Goal: Contribute content: Add original content to the website for others to see

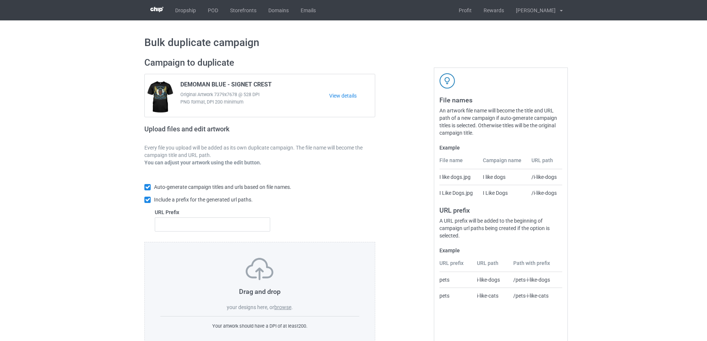
click at [279, 307] on label "browse" at bounding box center [282, 307] width 17 height 6
click at [0, 0] on input "browse" at bounding box center [0, 0] width 0 height 0
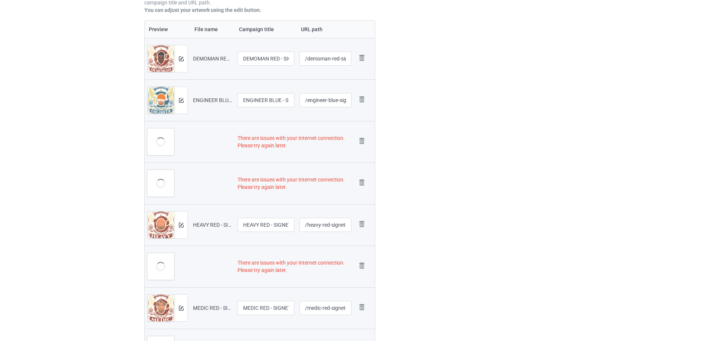
scroll to position [260, 0]
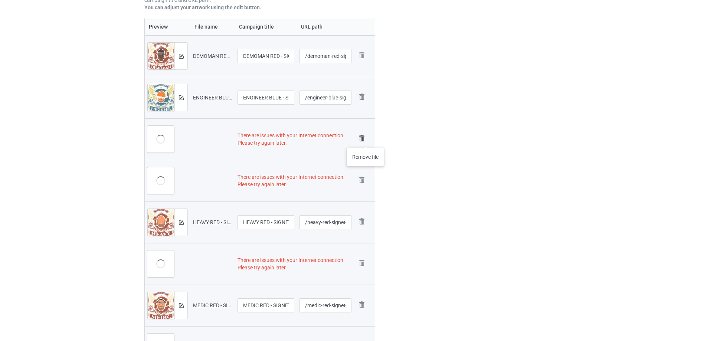
click at [366, 140] on img at bounding box center [362, 138] width 10 height 10
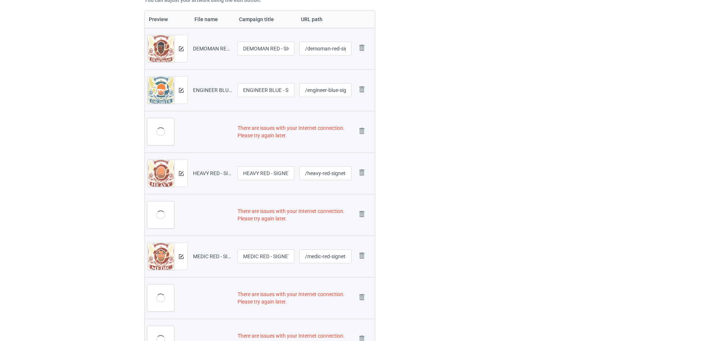
scroll to position [252, 0]
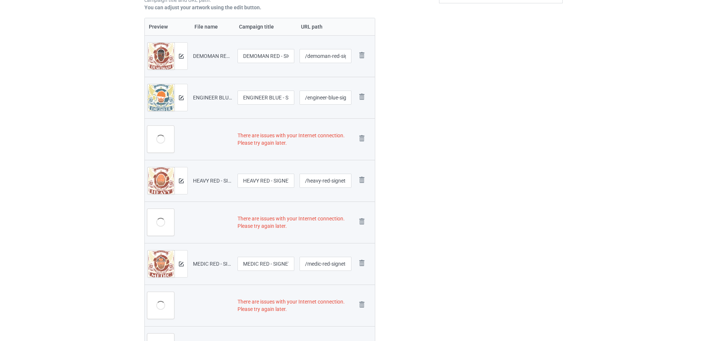
click at [0, 0] on img at bounding box center [0, 0] width 0 height 0
click at [363, 216] on link at bounding box center [362, 222] width 10 height 12
click at [363, 258] on link at bounding box center [362, 264] width 10 height 12
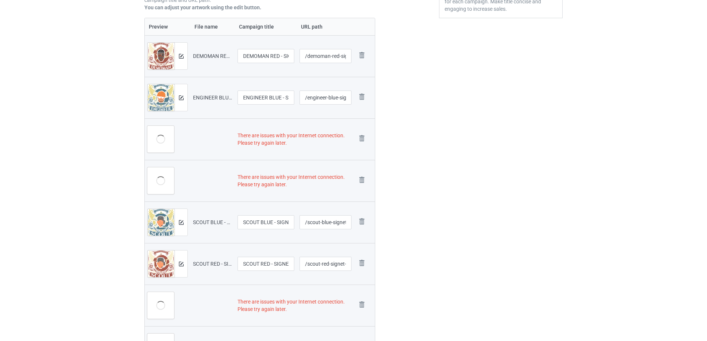
click at [0, 0] on img at bounding box center [0, 0] width 0 height 0
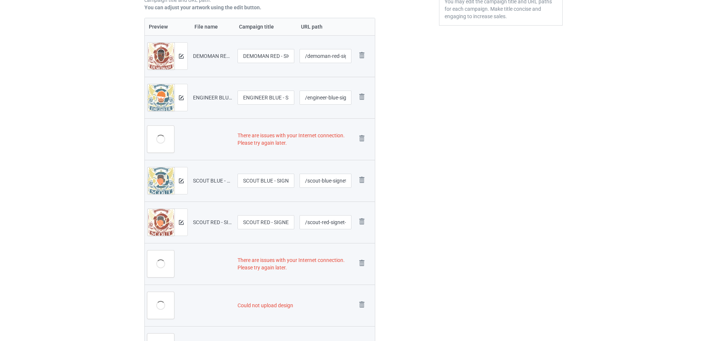
click at [0, 0] on img at bounding box center [0, 0] width 0 height 0
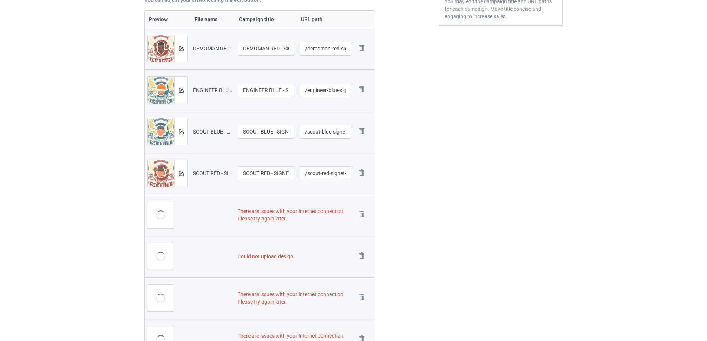
scroll to position [223, 0]
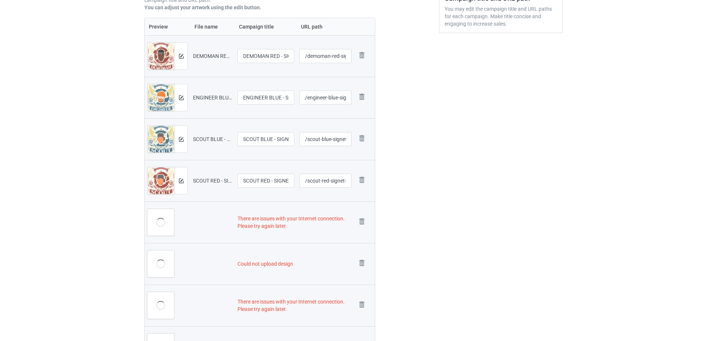
click at [0, 0] on img at bounding box center [0, 0] width 0 height 0
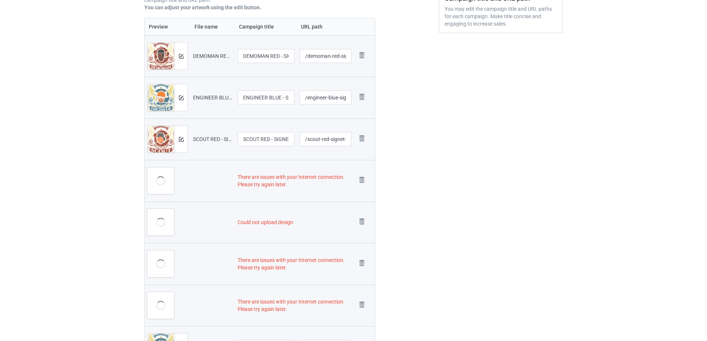
click at [0, 0] on img at bounding box center [0, 0] width 0 height 0
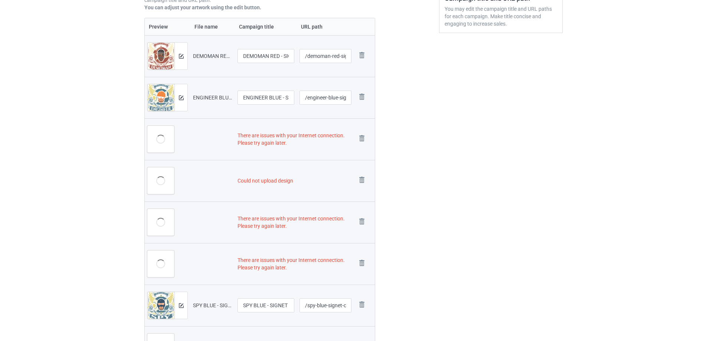
click at [0, 0] on img at bounding box center [0, 0] width 0 height 0
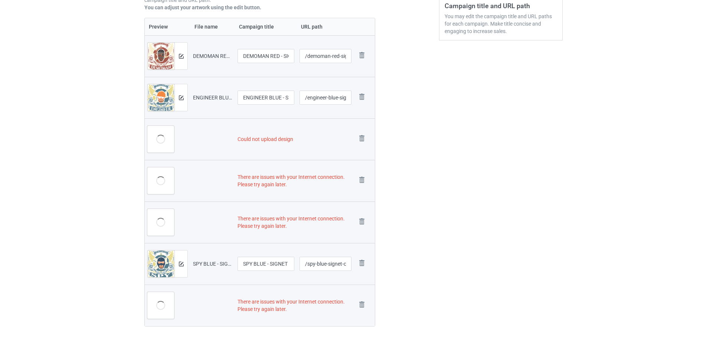
click at [0, 0] on img at bounding box center [0, 0] width 0 height 0
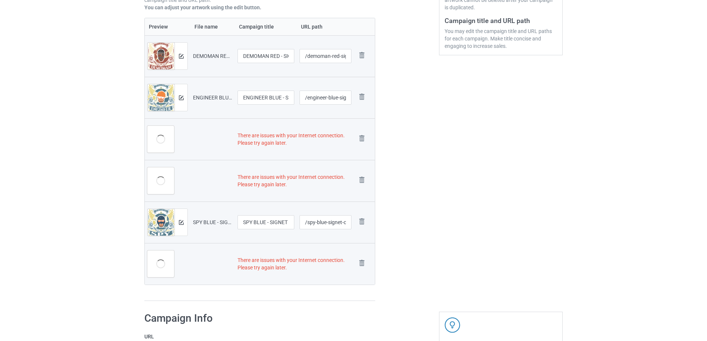
click at [0, 0] on img at bounding box center [0, 0] width 0 height 0
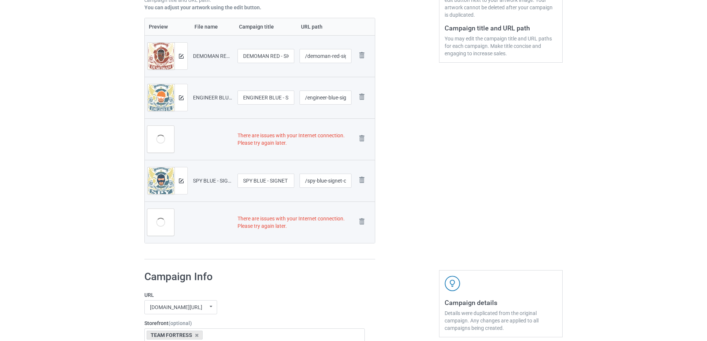
click at [0, 0] on img at bounding box center [0, 0] width 0 height 0
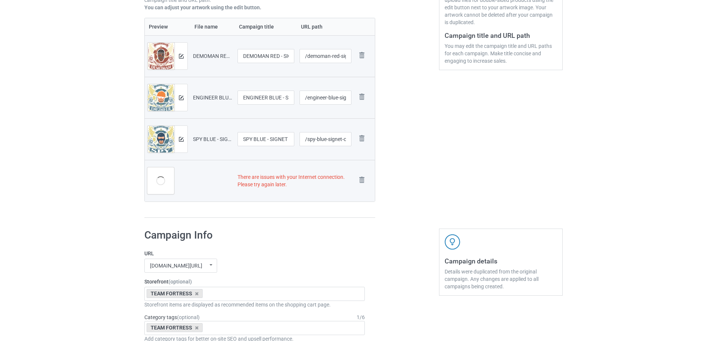
click at [0, 0] on img at bounding box center [0, 0] width 0 height 0
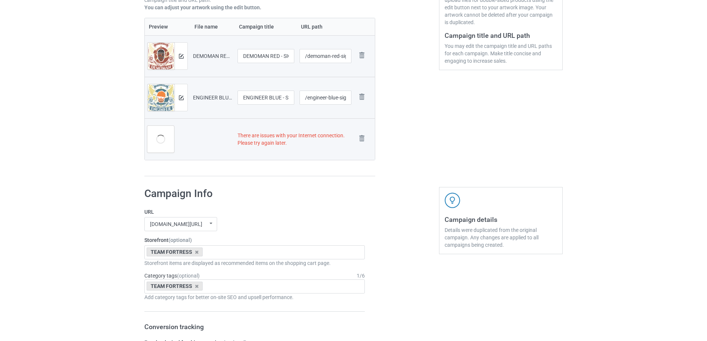
click at [0, 0] on img at bounding box center [0, 0] width 0 height 0
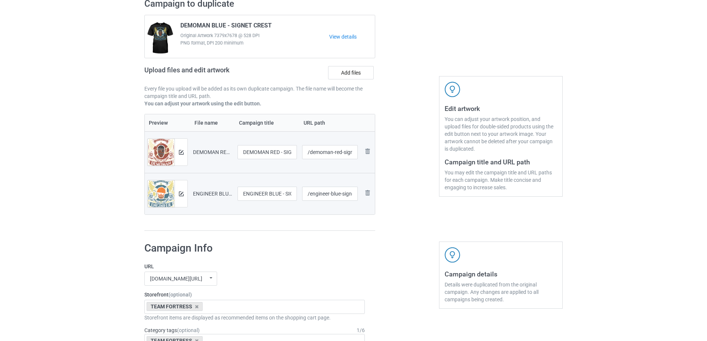
scroll to position [44, 0]
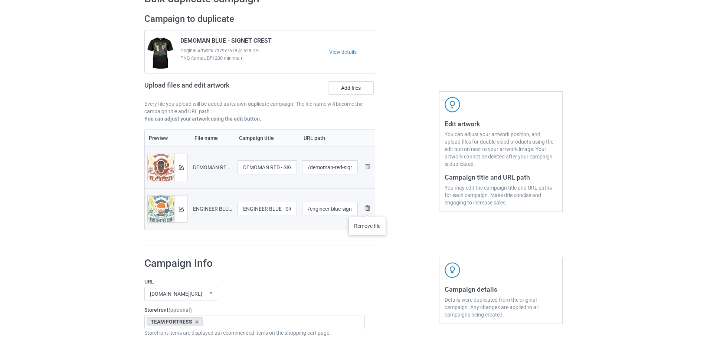
click at [367, 207] on img at bounding box center [367, 208] width 9 height 9
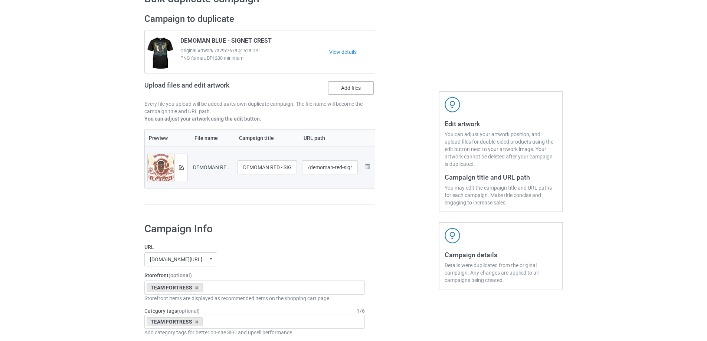
click at [353, 92] on label "Add files" at bounding box center [351, 87] width 46 height 13
click at [0, 0] on input "Add files" at bounding box center [0, 0] width 0 height 0
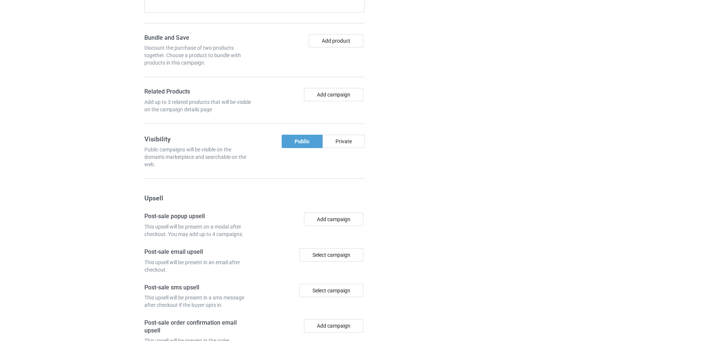
scroll to position [1269, 0]
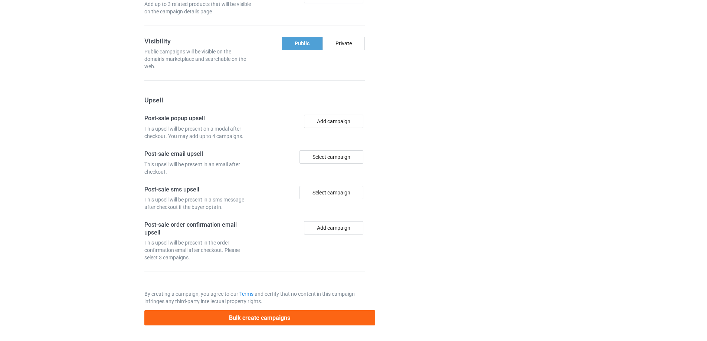
click at [277, 305] on div "Bulk create campaigns" at bounding box center [259, 315] width 231 height 20
click at [277, 314] on button "Bulk create campaigns" at bounding box center [259, 317] width 231 height 15
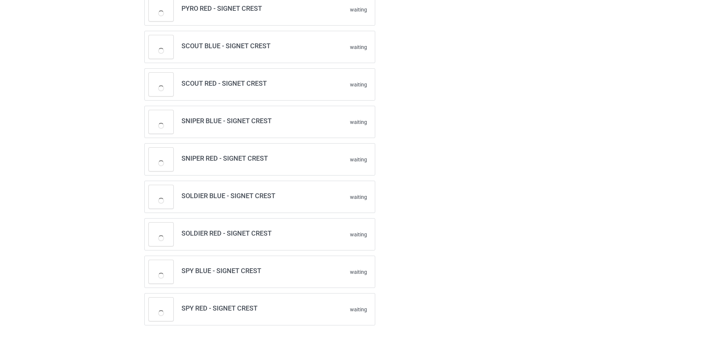
scroll to position [377, 0]
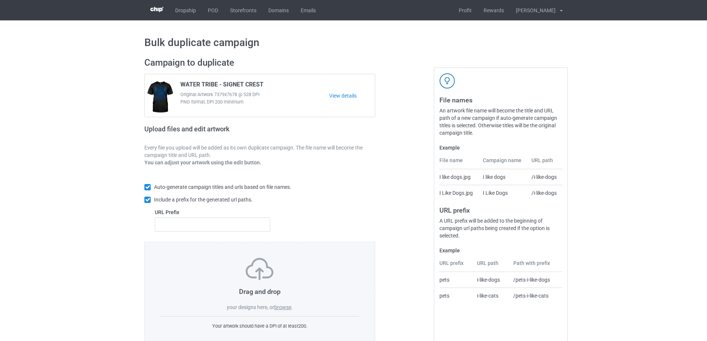
click at [281, 308] on label "browse" at bounding box center [282, 307] width 17 height 6
click at [0, 0] on input "browse" at bounding box center [0, 0] width 0 height 0
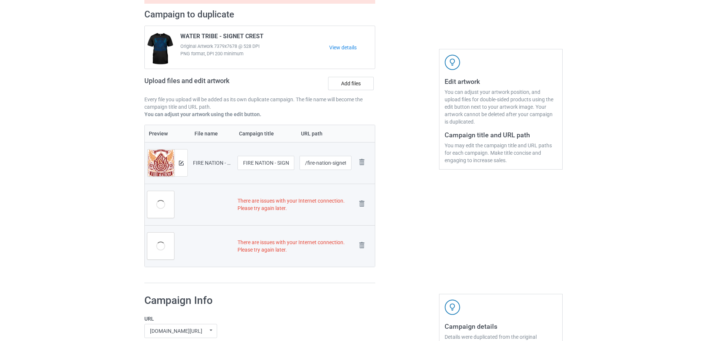
scroll to position [111, 0]
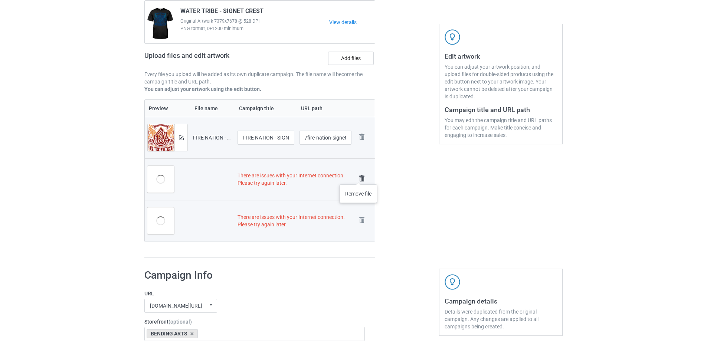
click at [358, 177] on img at bounding box center [362, 178] width 10 height 10
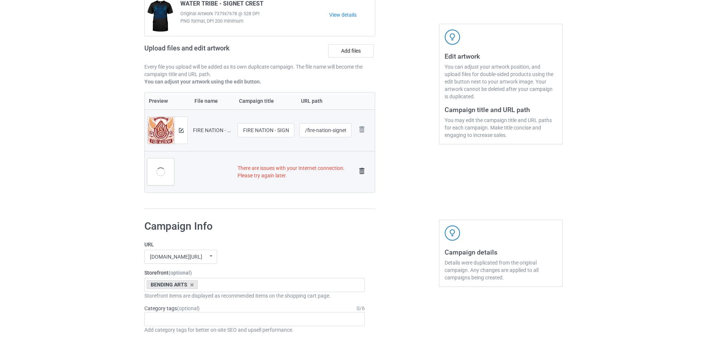
scroll to position [104, 0]
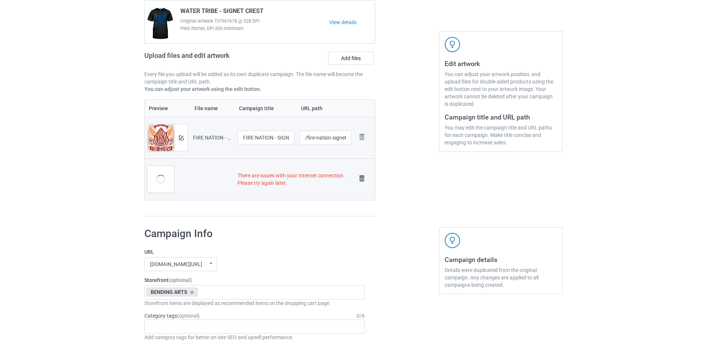
click at [360, 177] on img at bounding box center [362, 178] width 10 height 10
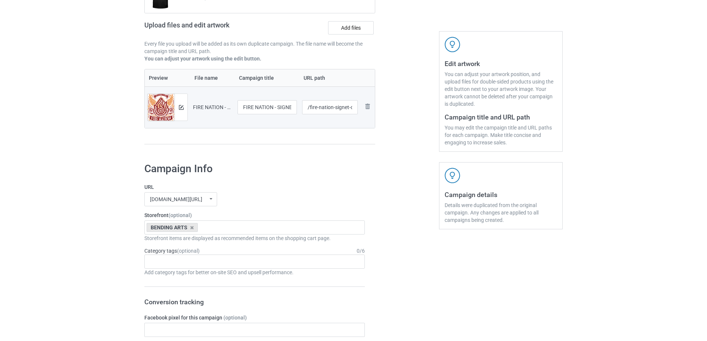
scroll to position [73, 0]
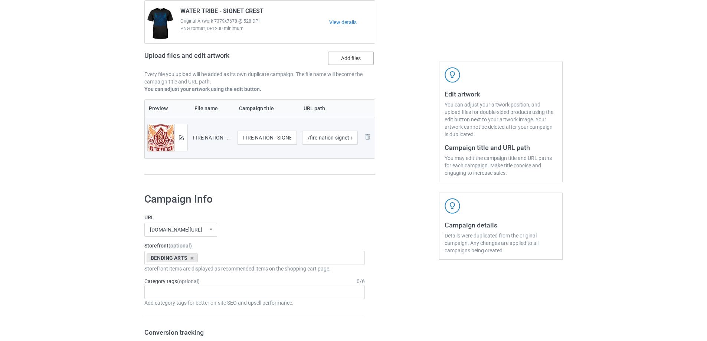
click at [359, 61] on label "Add files" at bounding box center [351, 58] width 46 height 13
click at [0, 0] on input "Add files" at bounding box center [0, 0] width 0 height 0
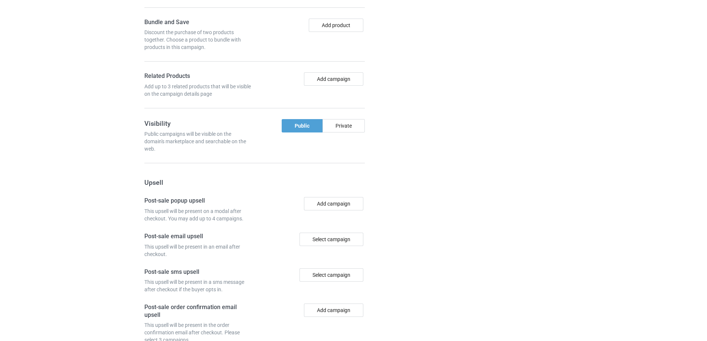
scroll to position [687, 0]
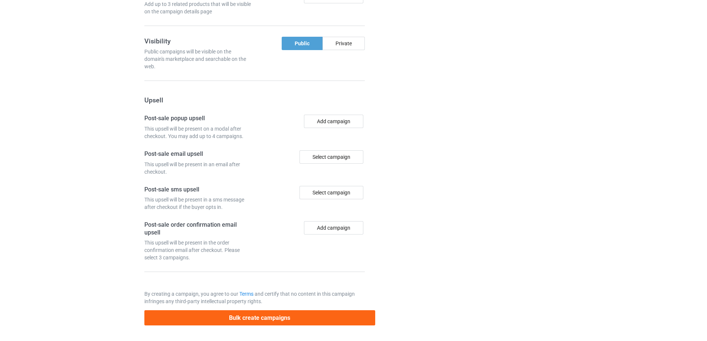
drag, startPoint x: 269, startPoint y: 266, endPoint x: 268, endPoint y: 275, distance: 8.9
click at [240, 321] on button "Bulk create campaigns" at bounding box center [259, 317] width 231 height 15
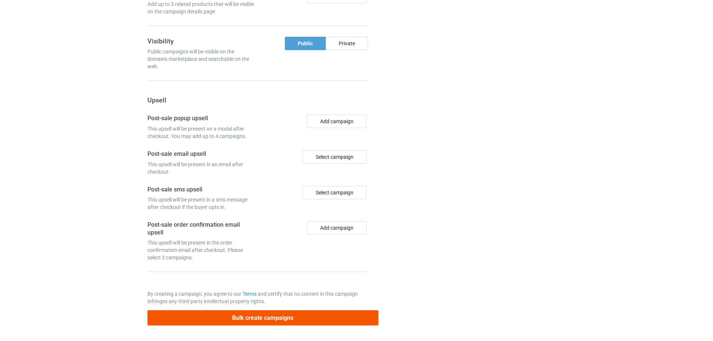
scroll to position [0, 0]
